Goal: Obtain resource: Obtain resource

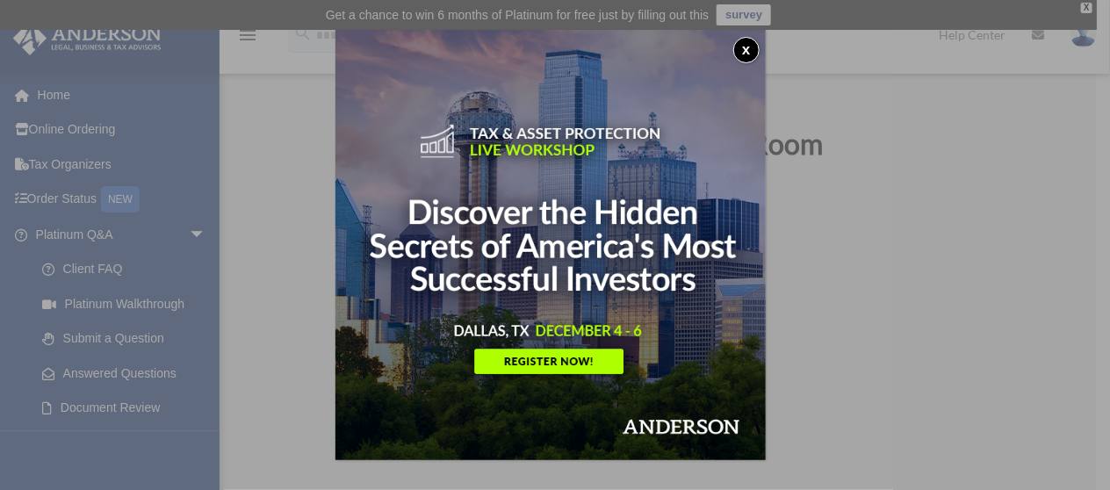
click at [741, 47] on button "x" at bounding box center [746, 50] width 26 height 26
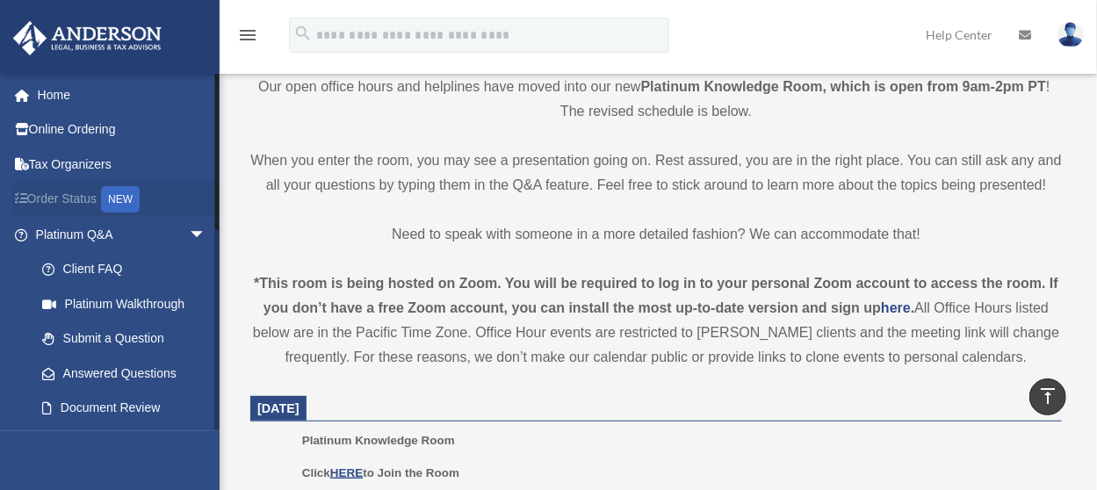
scroll to position [264, 0]
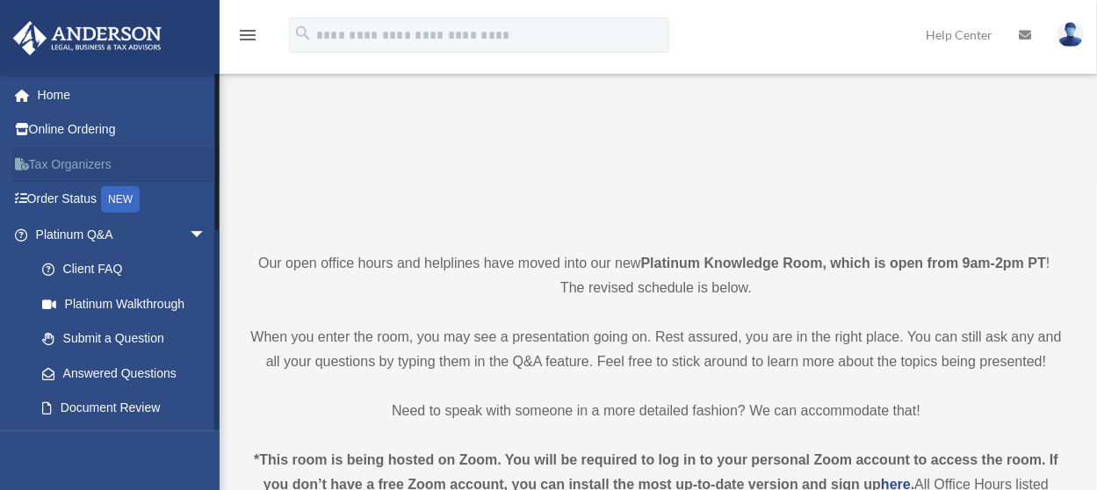
click at [80, 162] on link "Tax Organizers" at bounding box center [122, 164] width 220 height 35
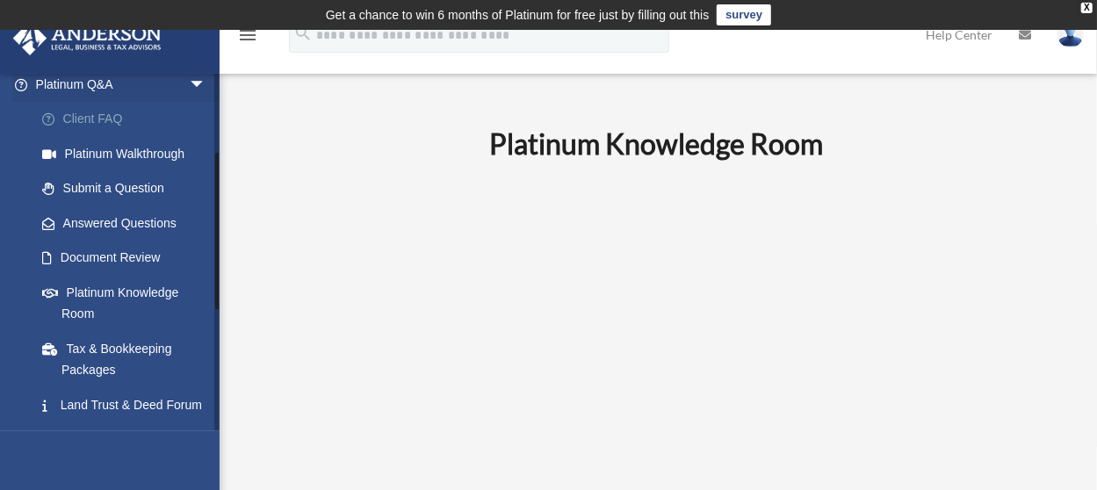
scroll to position [176, 0]
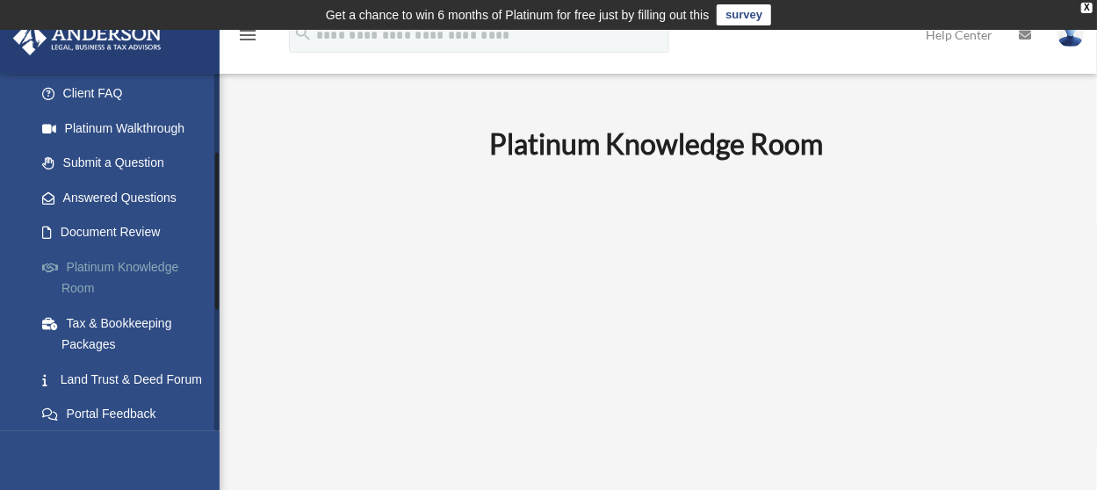
click at [158, 257] on link "Platinum Knowledge Room" at bounding box center [129, 277] width 208 height 56
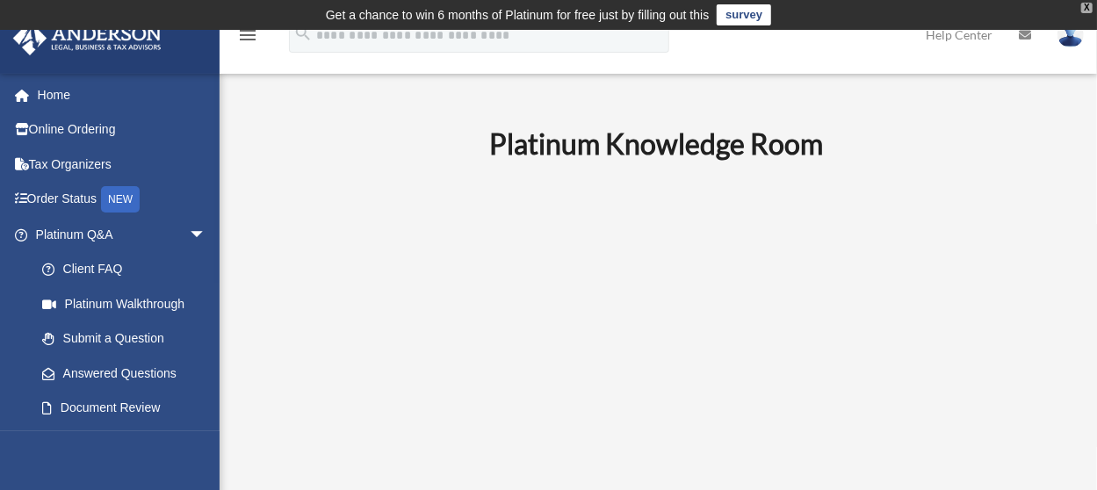
click at [1089, 3] on div "X" at bounding box center [1086, 8] width 11 height 11
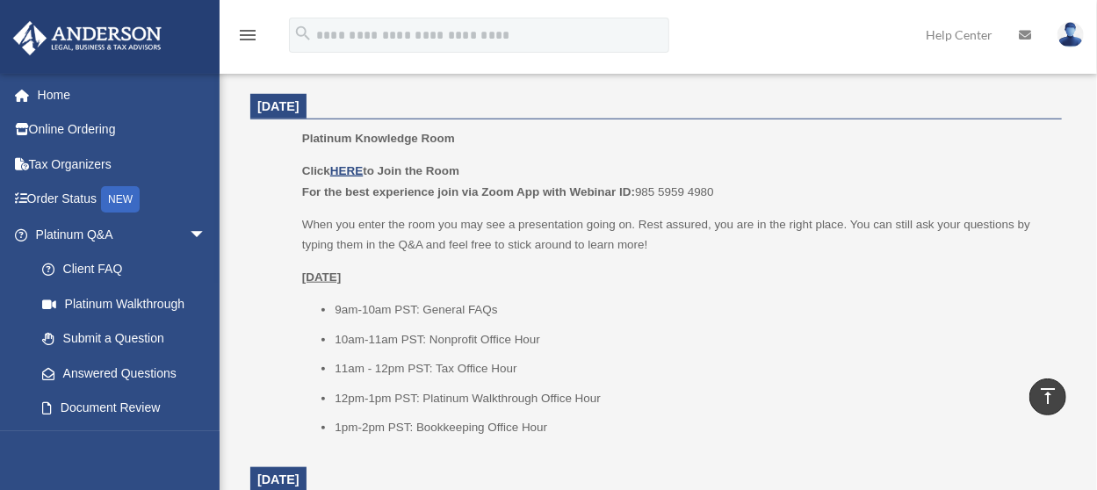
scroll to position [703, 0]
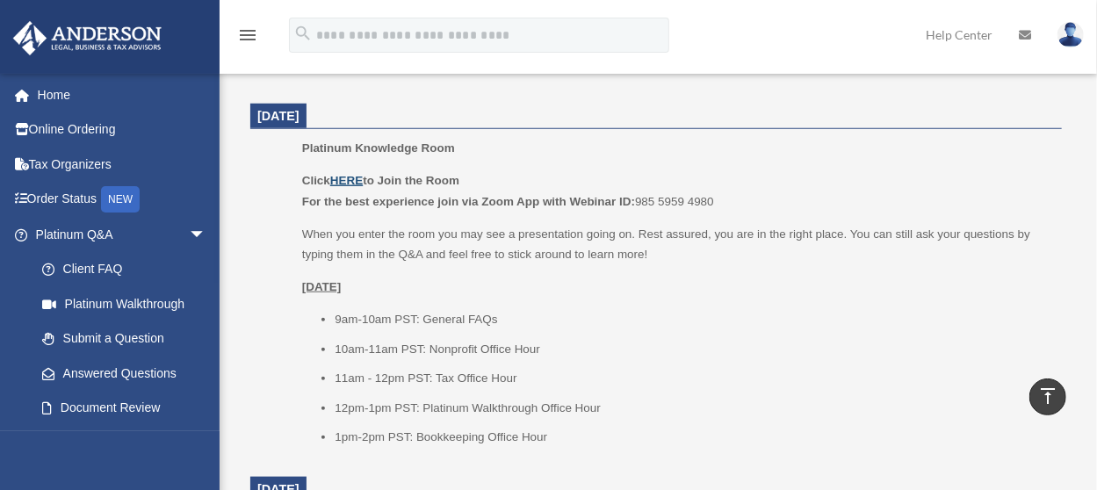
click at [351, 182] on u "HERE" at bounding box center [346, 180] width 32 height 13
